Goal: Task Accomplishment & Management: Manage account settings

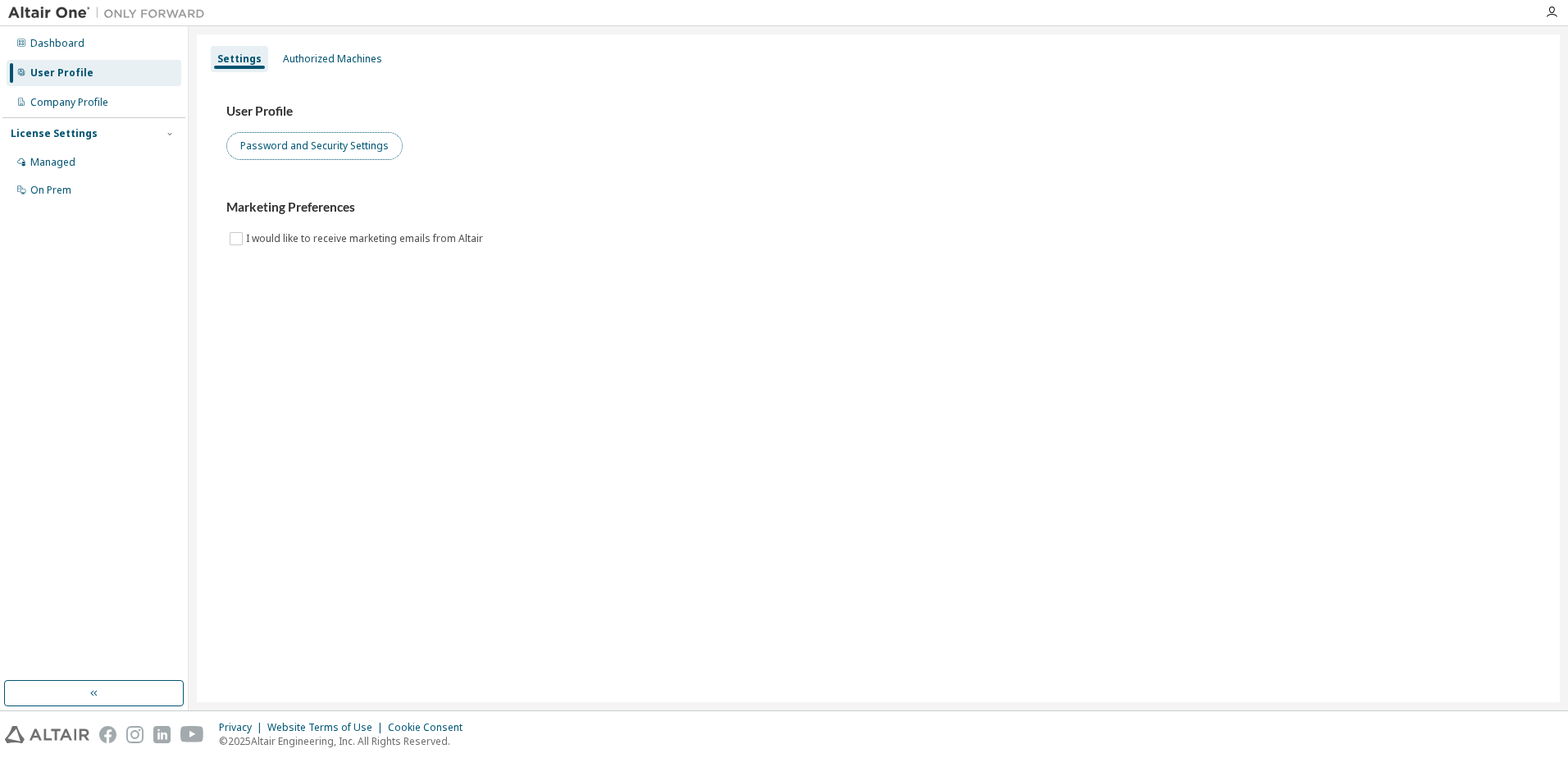
click at [306, 148] on button "Password and Security Settings" at bounding box center [315, 146] width 176 height 28
